Goal: Task Accomplishment & Management: Use online tool/utility

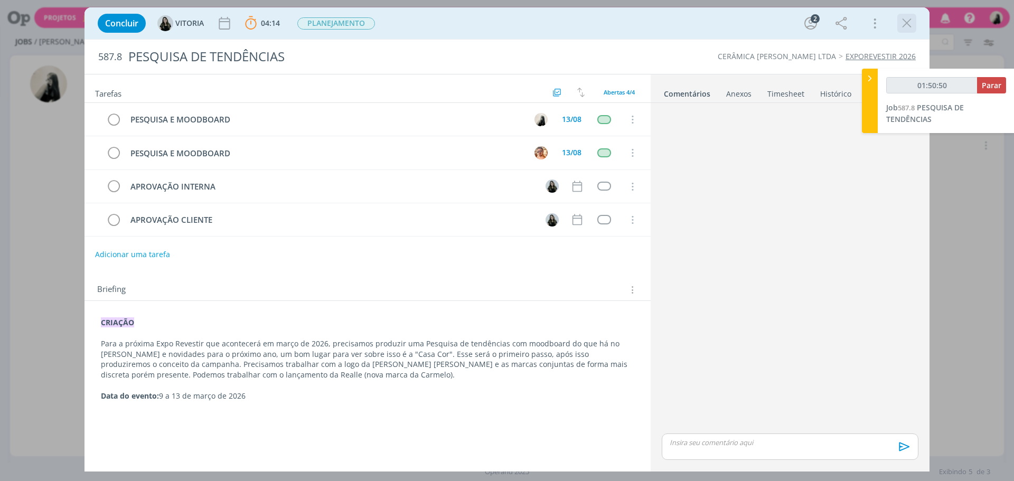
click at [907, 22] on icon "dialog" at bounding box center [907, 23] width 16 height 16
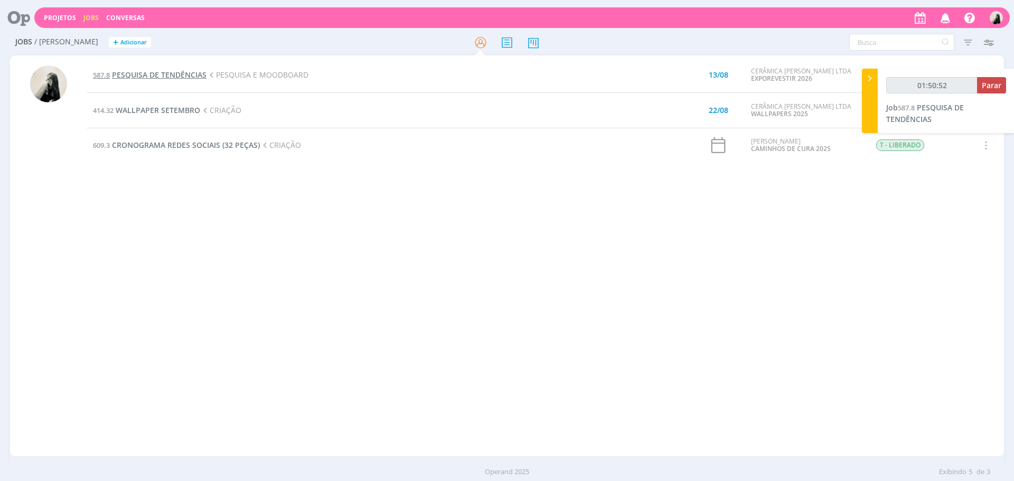
click at [185, 73] on span "PESQUISA DE TENDÊNCIAS" at bounding box center [159, 75] width 95 height 10
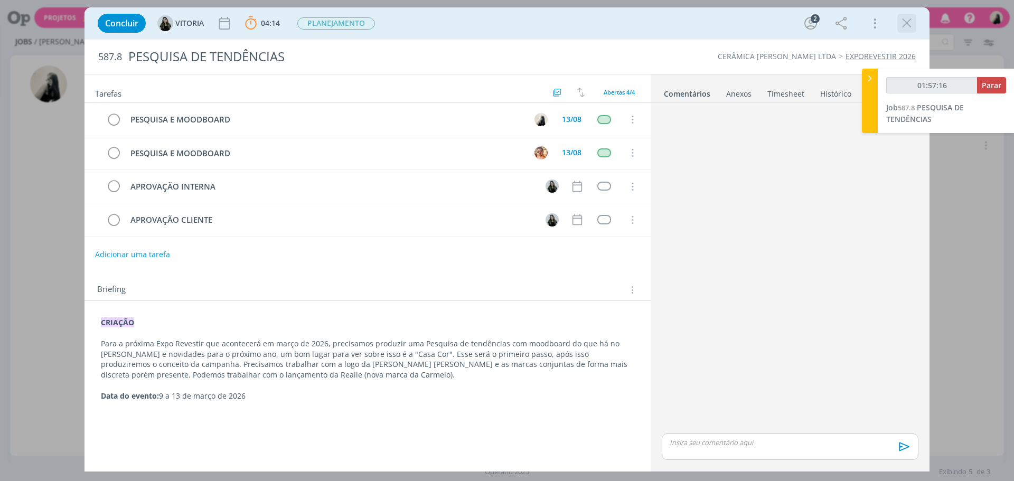
click at [913, 23] on icon "dialog" at bounding box center [907, 23] width 16 height 16
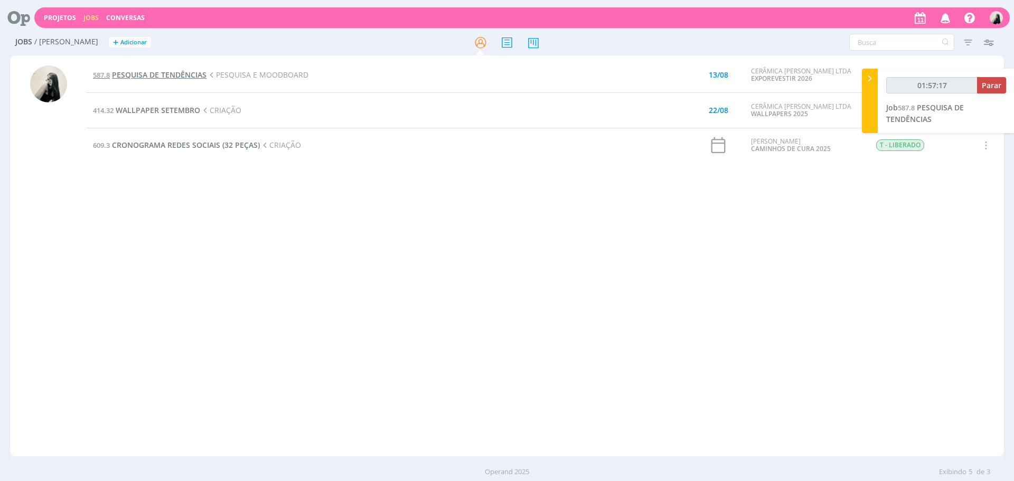
click at [189, 75] on span "PESQUISA DE TENDÊNCIAS" at bounding box center [159, 75] width 95 height 10
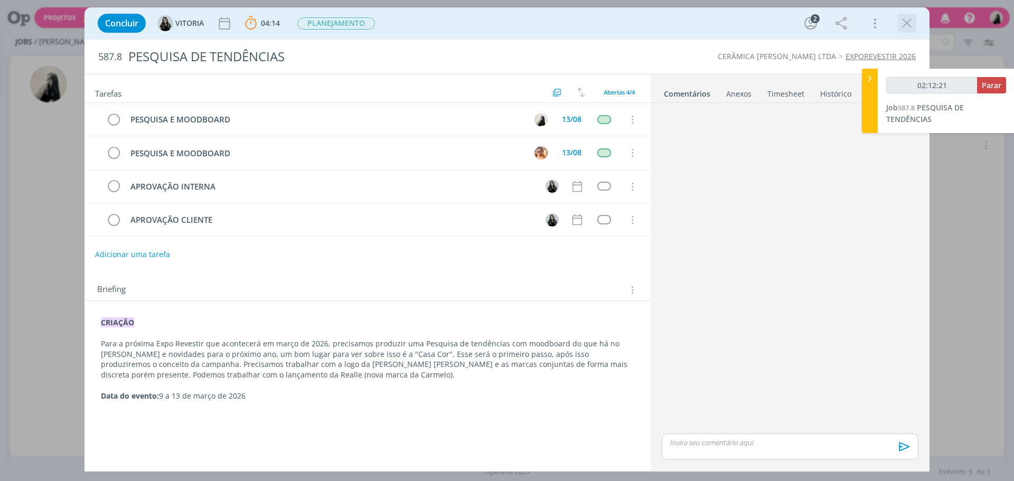
click at [908, 16] on icon "dialog" at bounding box center [907, 23] width 16 height 16
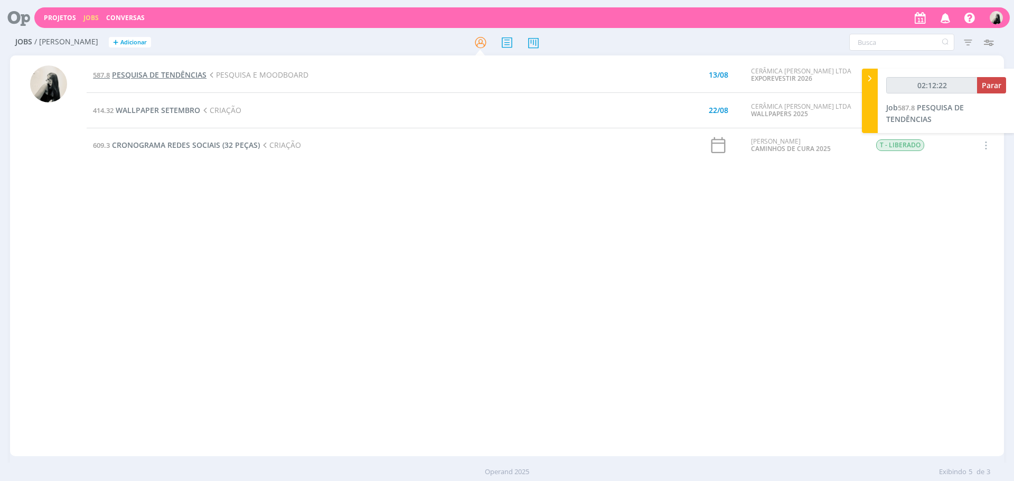
click at [135, 73] on span "PESQUISA DE TENDÊNCIAS" at bounding box center [159, 75] width 95 height 10
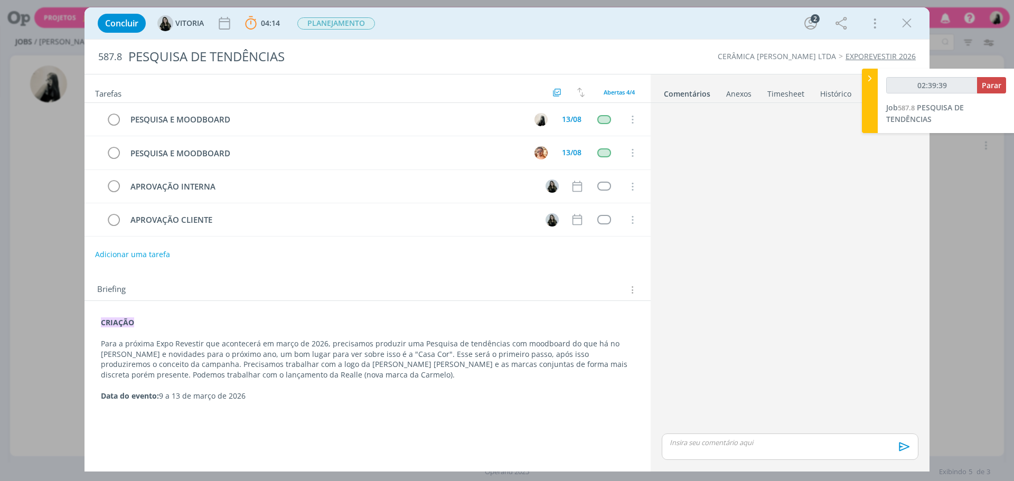
type input "02:40:39"
